Goal: Use online tool/utility

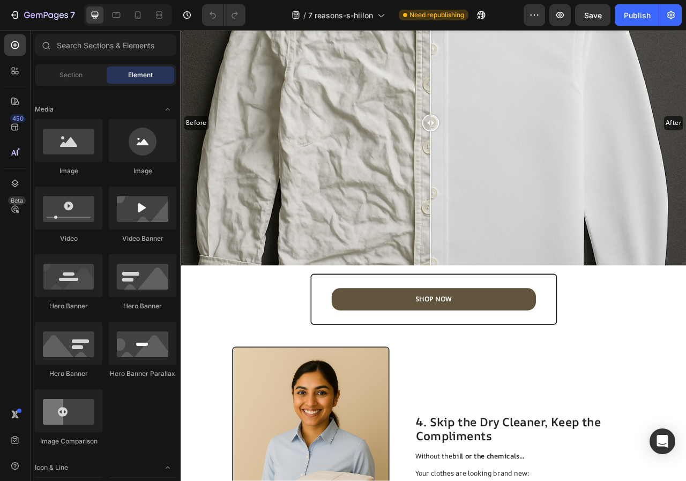
scroll to position [1341, 0]
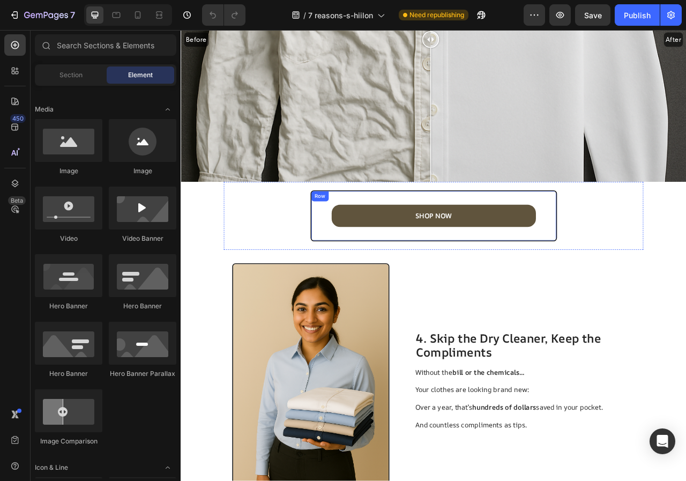
drag, startPoint x: 497, startPoint y: 264, endPoint x: 437, endPoint y: 327, distance: 87.2
click at [499, 264] on p "SHOP NOW" at bounding box center [502, 266] width 46 height 11
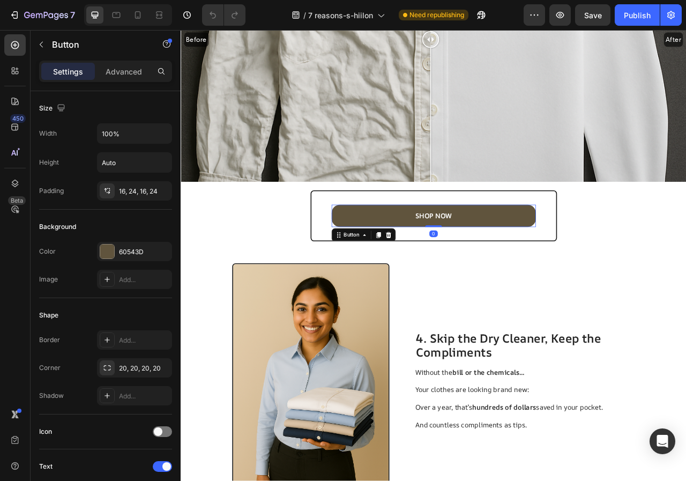
click at [402, 260] on link "SHOP NOW" at bounding box center [503, 267] width 260 height 28
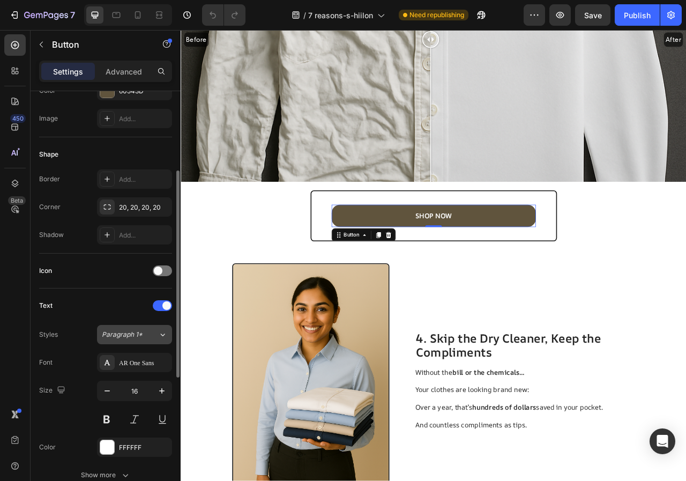
click at [159, 334] on icon at bounding box center [162, 334] width 9 height 11
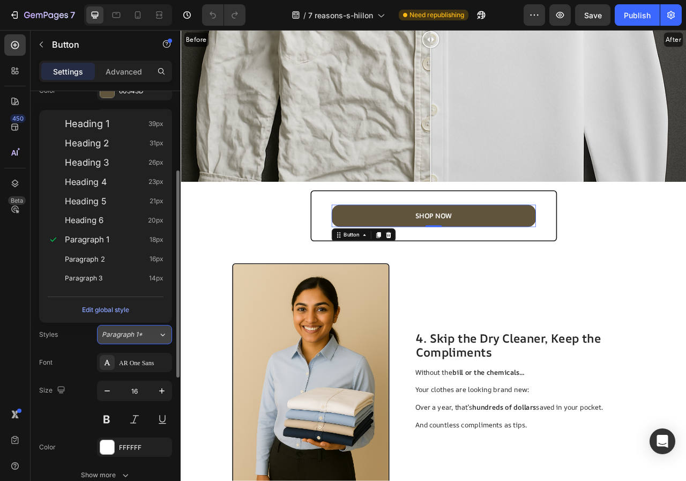
click at [140, 338] on span "Paragraph 1*" at bounding box center [122, 335] width 41 height 10
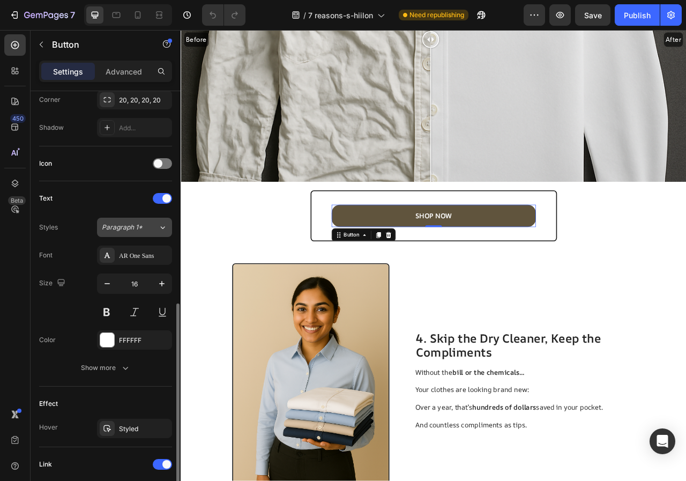
scroll to position [322, 0]
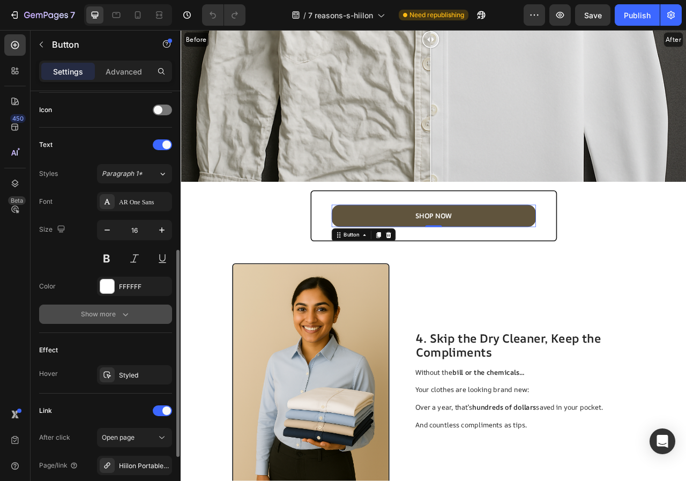
click at [114, 315] on div "Show more" at bounding box center [106, 314] width 50 height 11
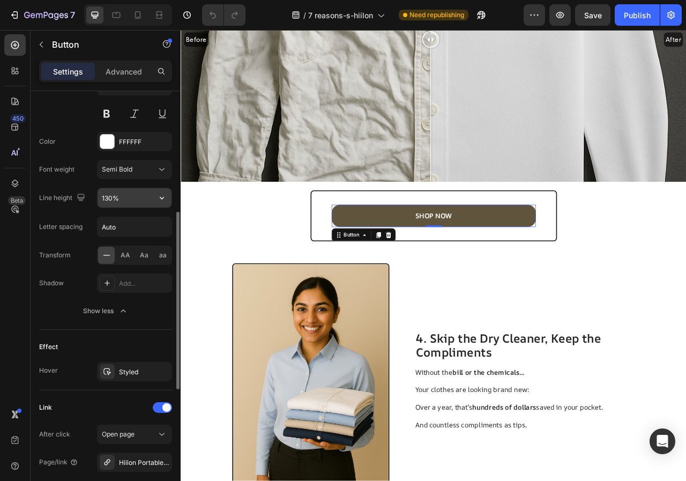
scroll to position [359, 0]
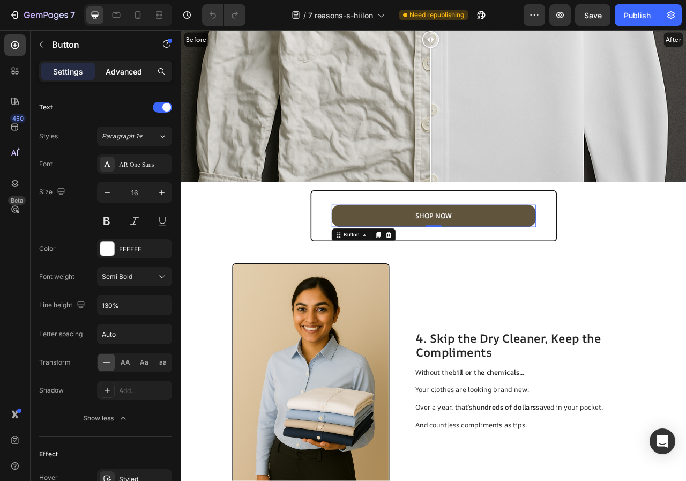
click at [126, 76] on p "Advanced" at bounding box center [124, 71] width 36 height 11
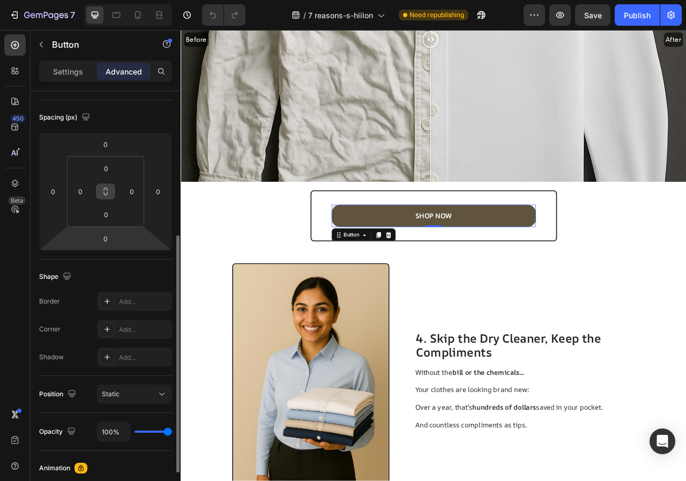
scroll to position [324, 0]
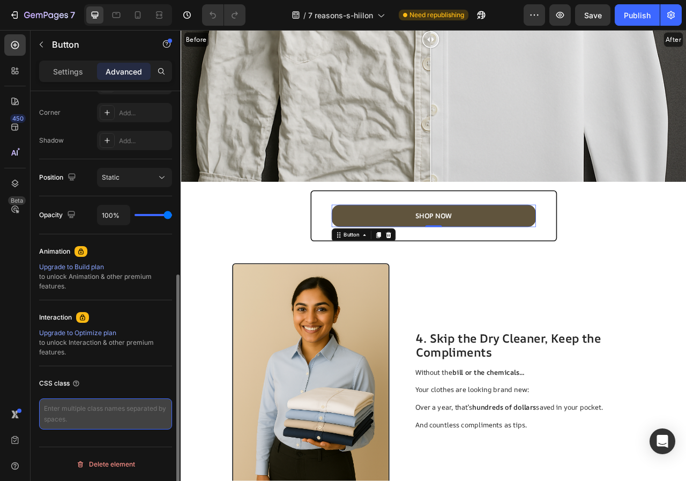
click at [72, 412] on textarea at bounding box center [105, 413] width 133 height 31
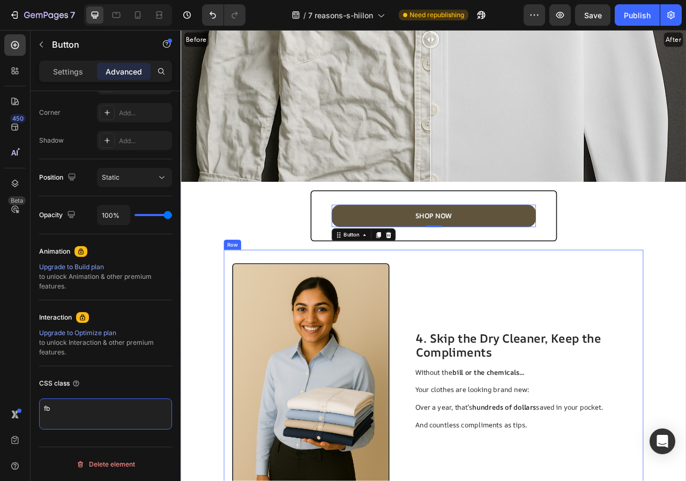
type textarea "f"
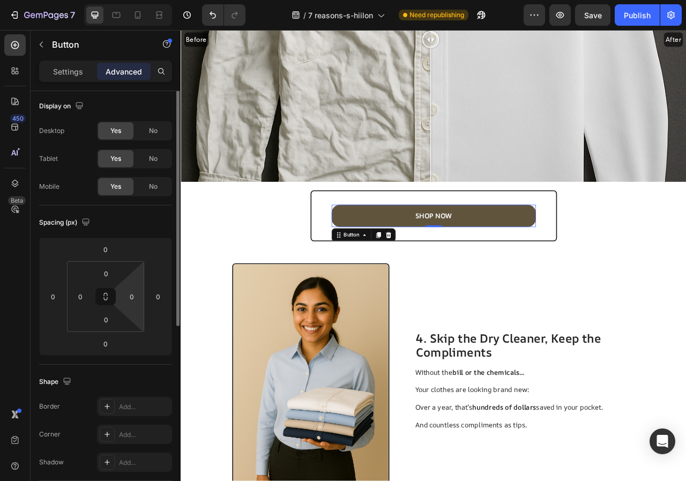
scroll to position [0, 0]
